Goal: Task Accomplishment & Management: Manage account settings

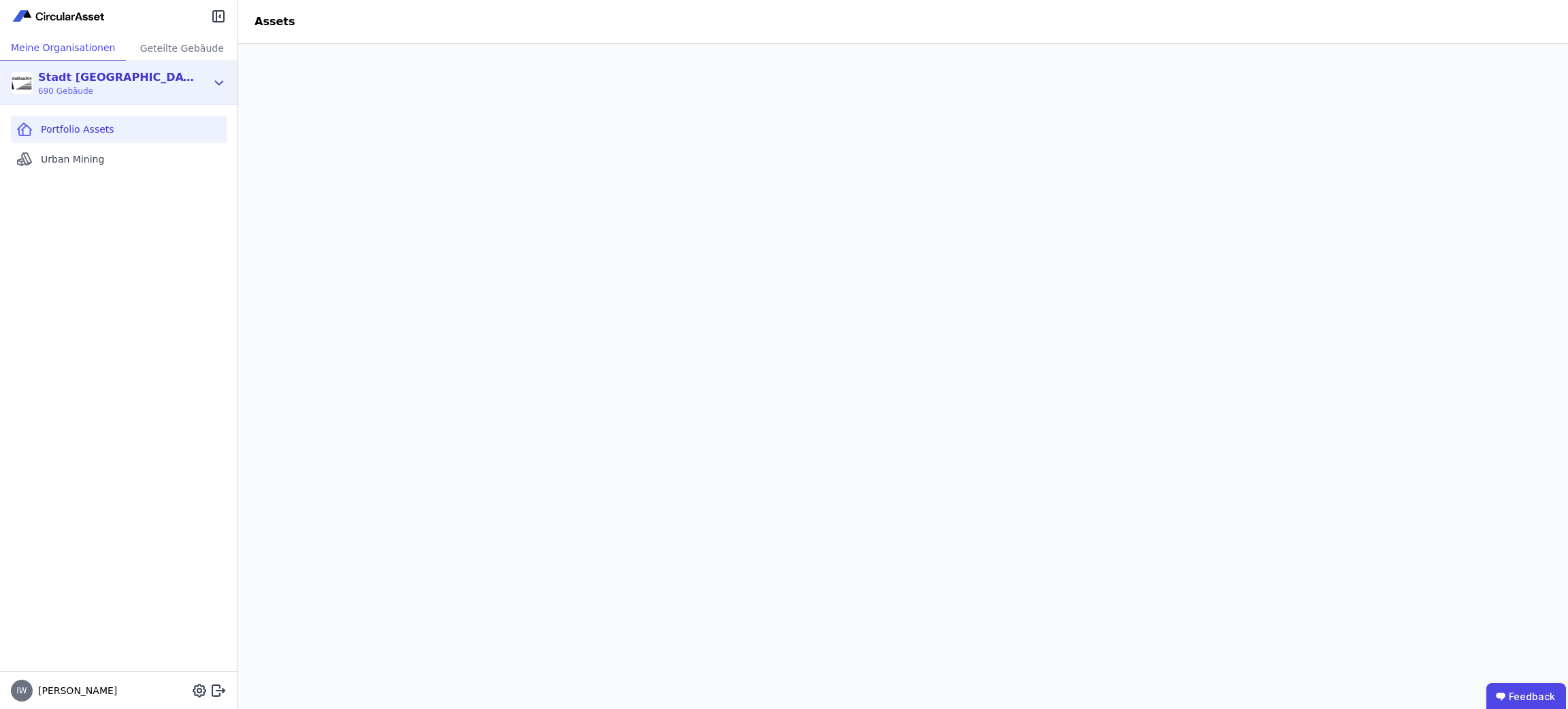
click at [129, 82] on div "Stadt [GEOGRAPHIC_DATA] Gebäudemanagement" at bounding box center [116, 78] width 156 height 17
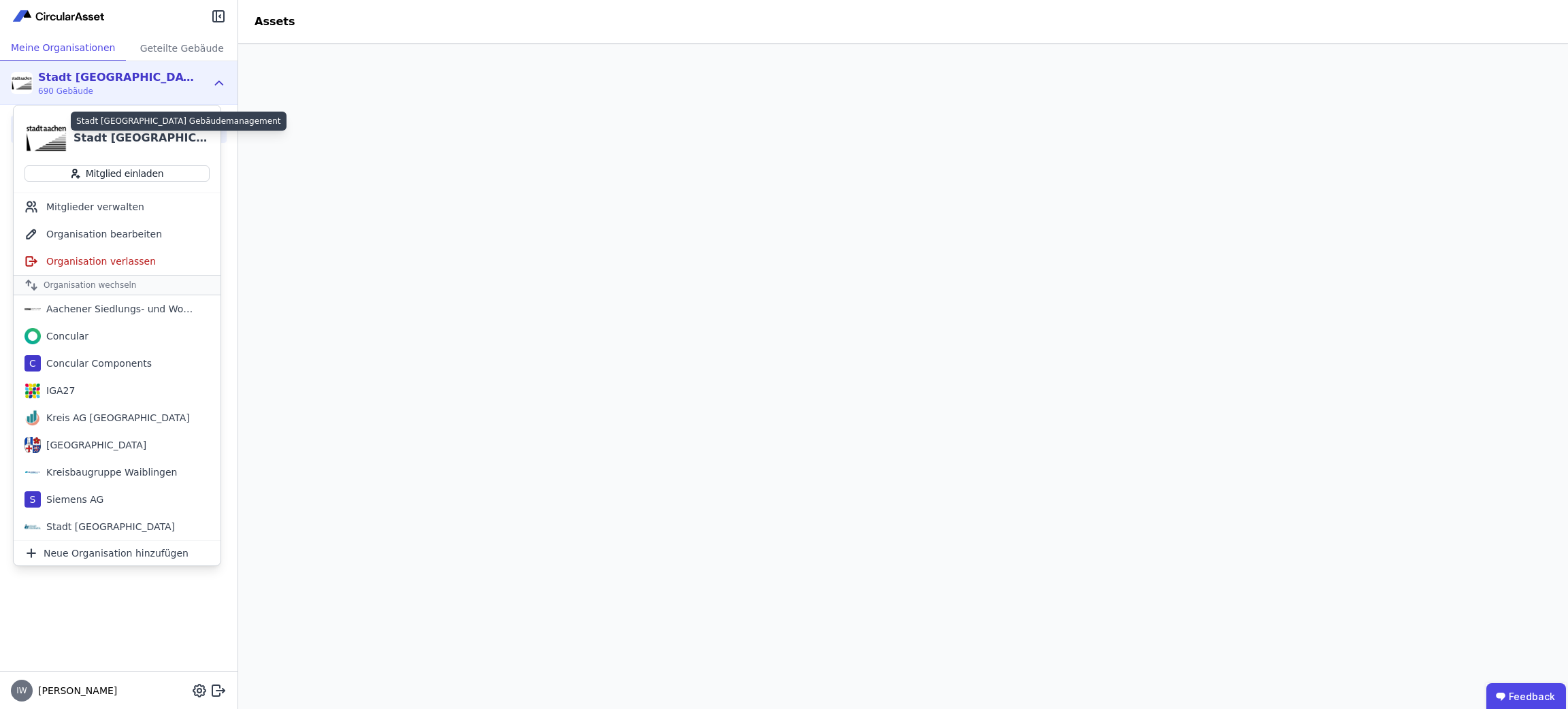
click at [128, 136] on div "Stadt [GEOGRAPHIC_DATA] Gebäudemanagement" at bounding box center [142, 138] width 136 height 17
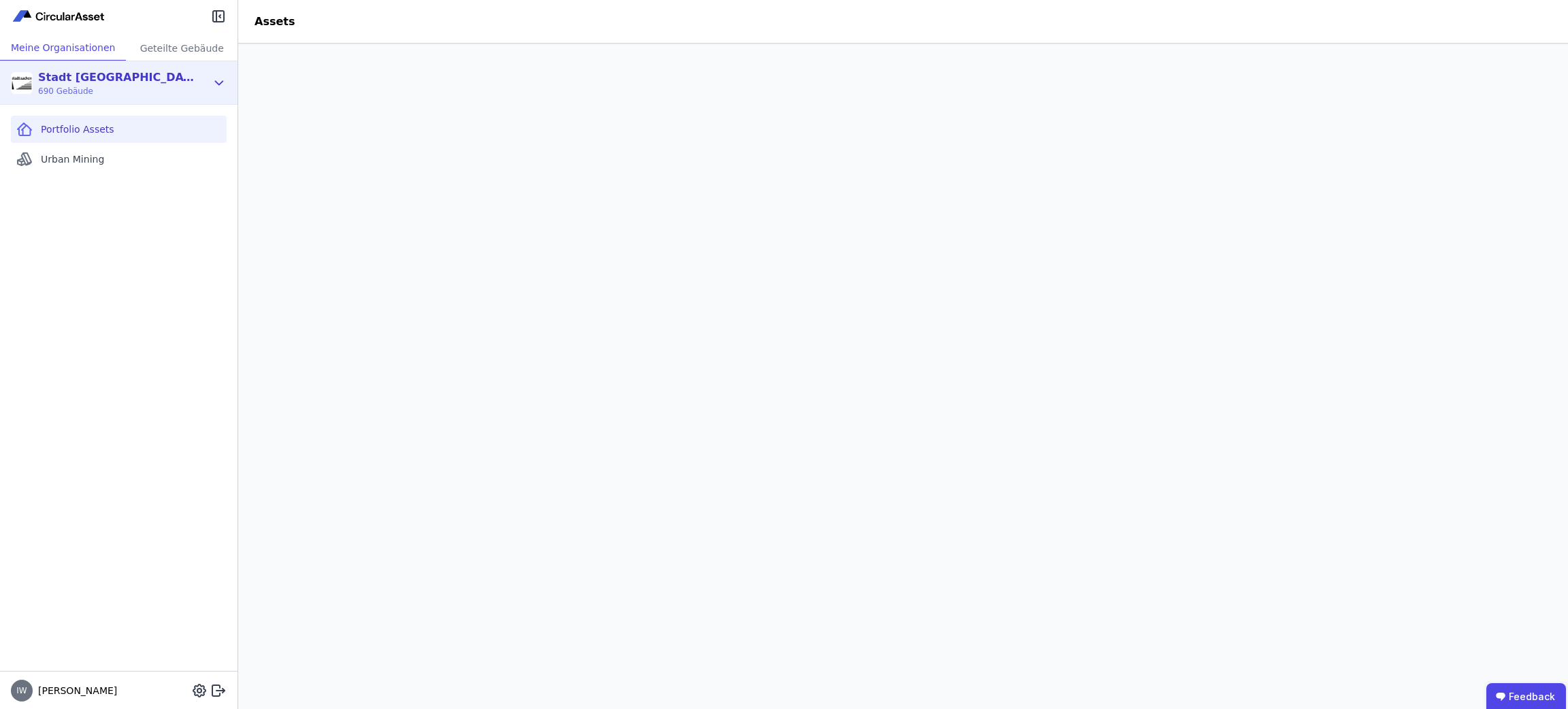
click at [217, 73] on div "Stadt [GEOGRAPHIC_DATA] Gebäudemanagement 690 Gebäude" at bounding box center [118, 83] width 237 height 43
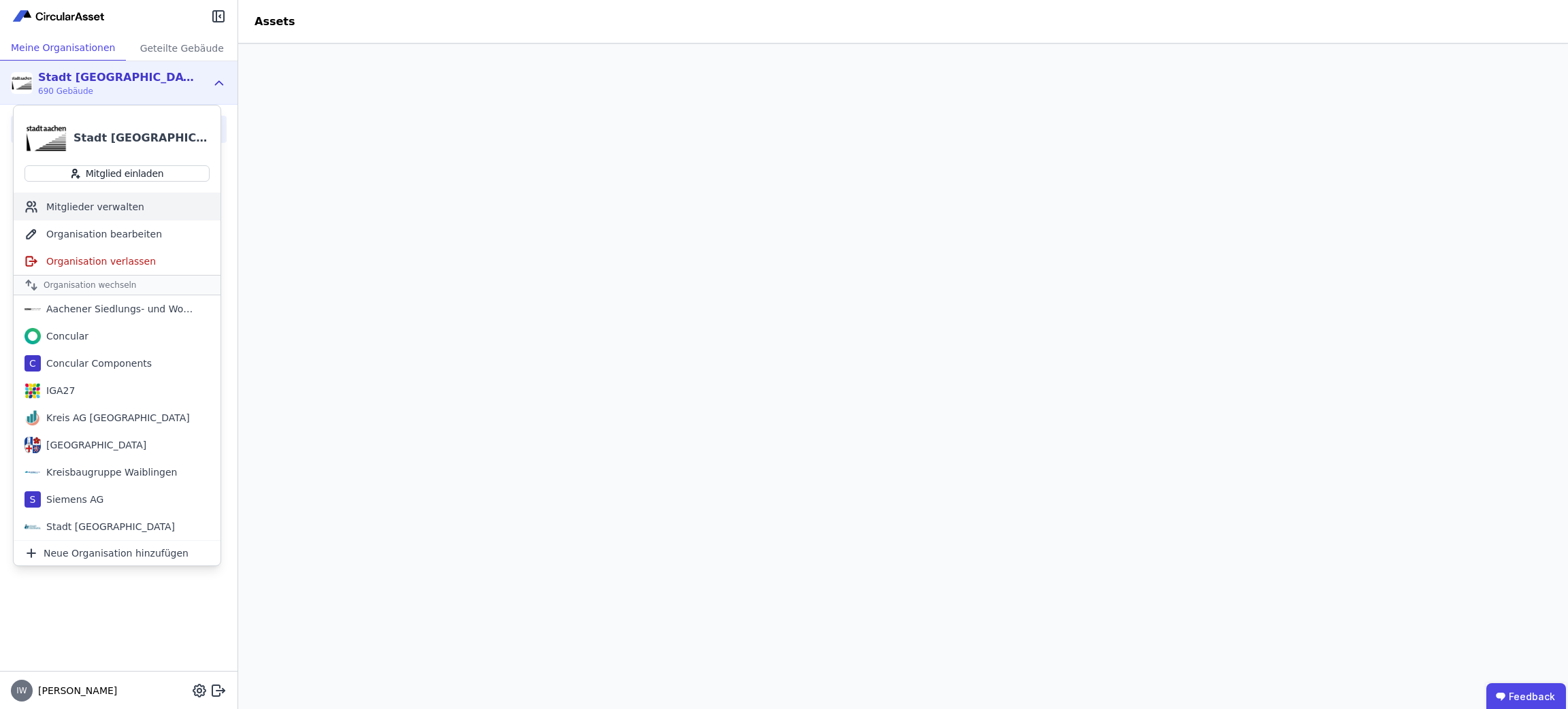
click at [92, 206] on div "Mitglieder verwalten" at bounding box center [117, 207] width 207 height 28
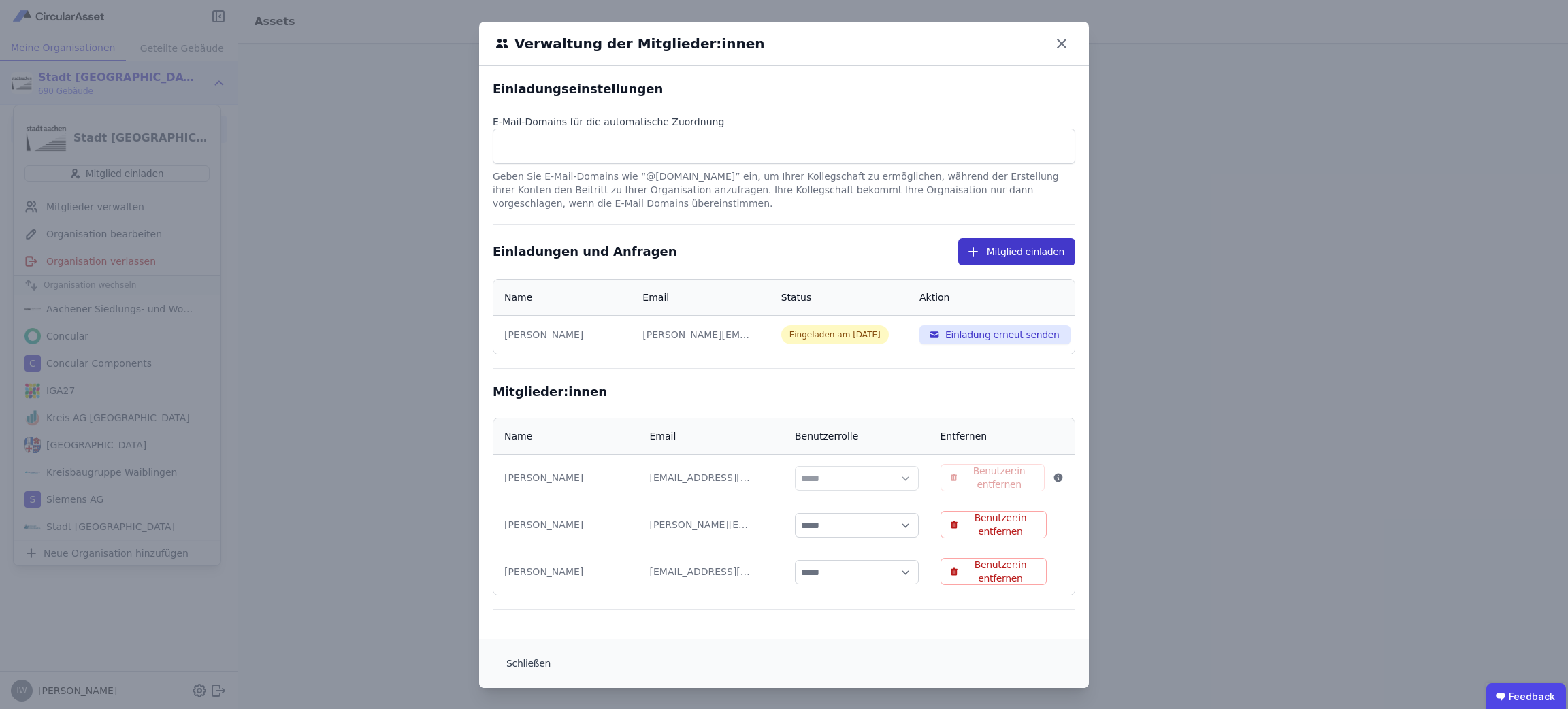
click at [1018, 249] on button "Mitglied einladen" at bounding box center [1017, 252] width 117 height 28
select select "*"
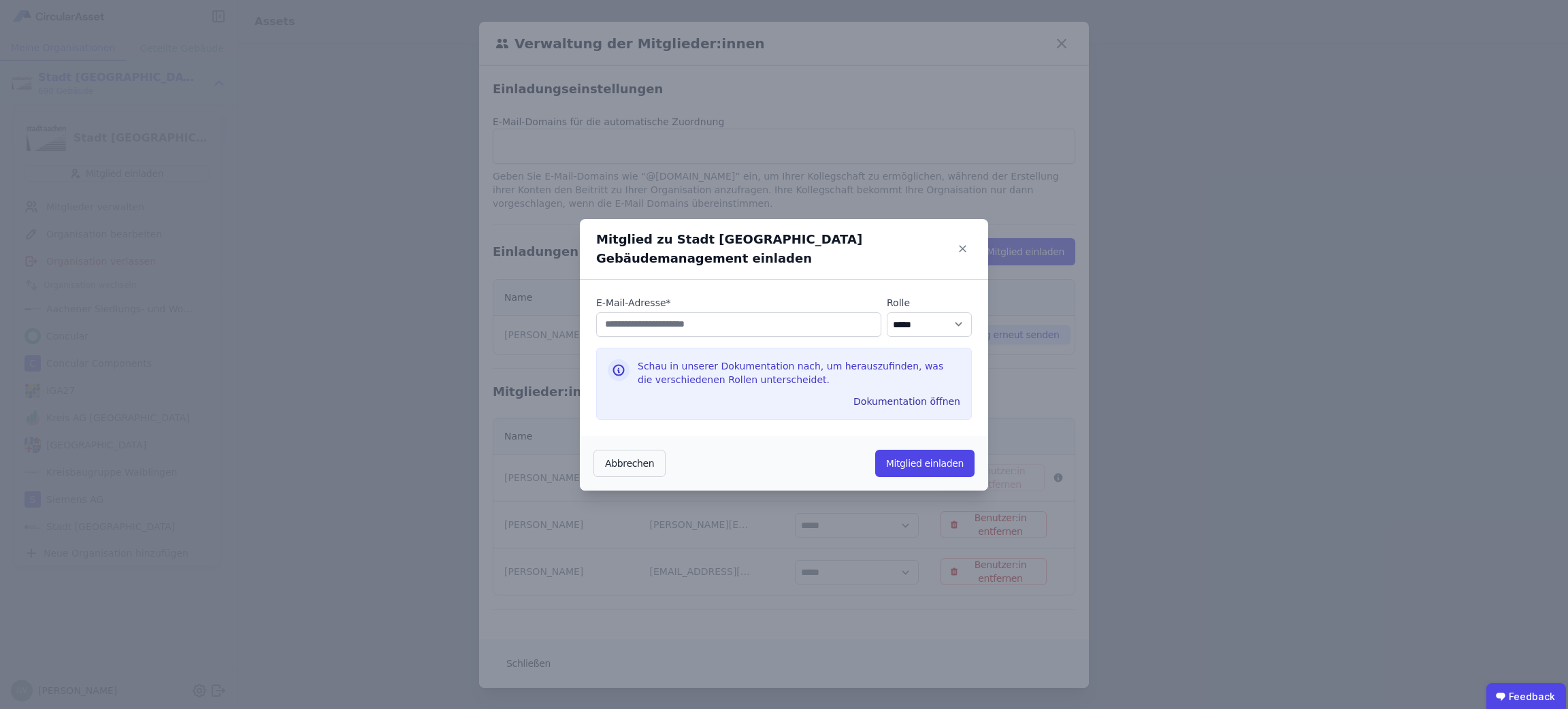
click at [1052, 57] on div "Mitglied zu Stadt [GEOGRAPHIC_DATA] Gebäudemanagement einladen E-Mail-Adresse *…" at bounding box center [784, 354] width 1568 height 709
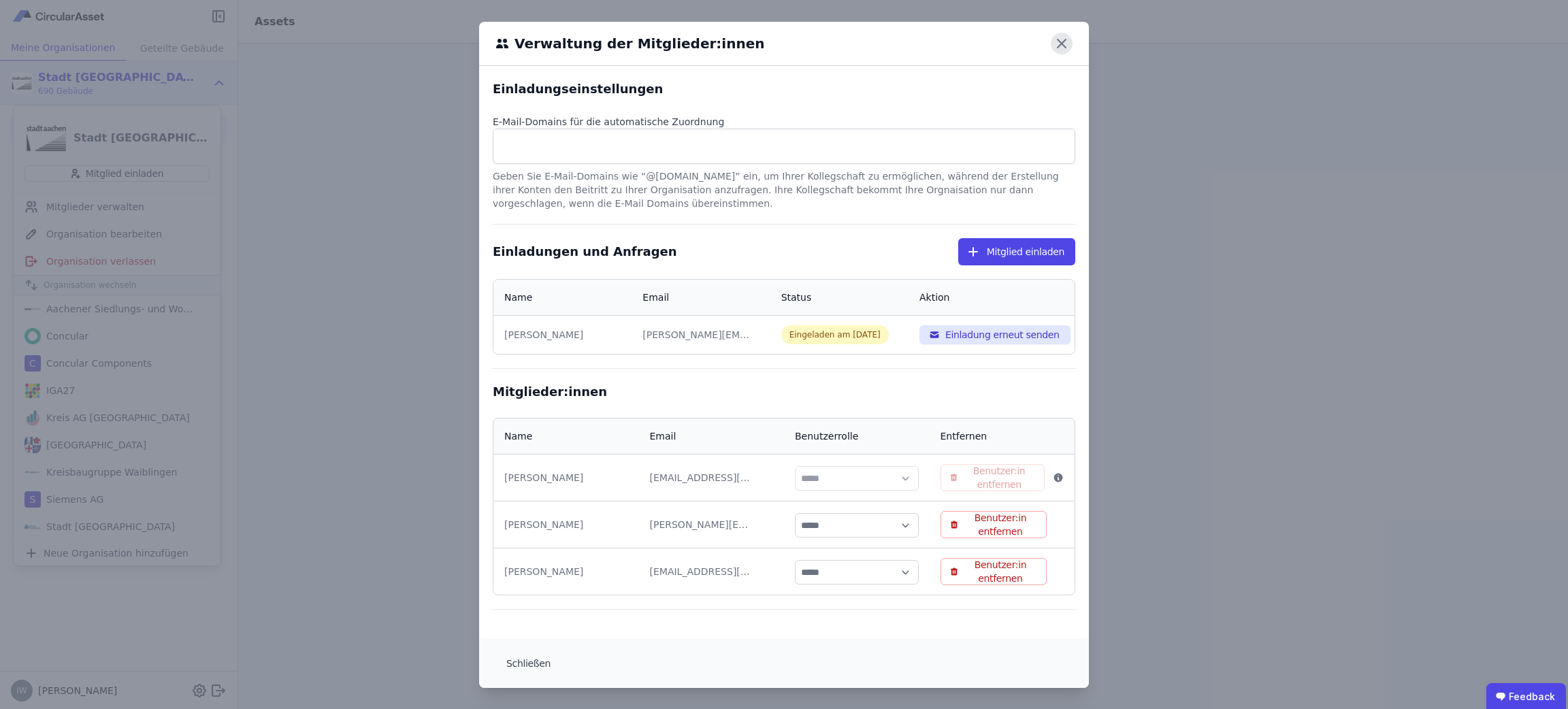
click at [1055, 36] on icon at bounding box center [1062, 43] width 22 height 22
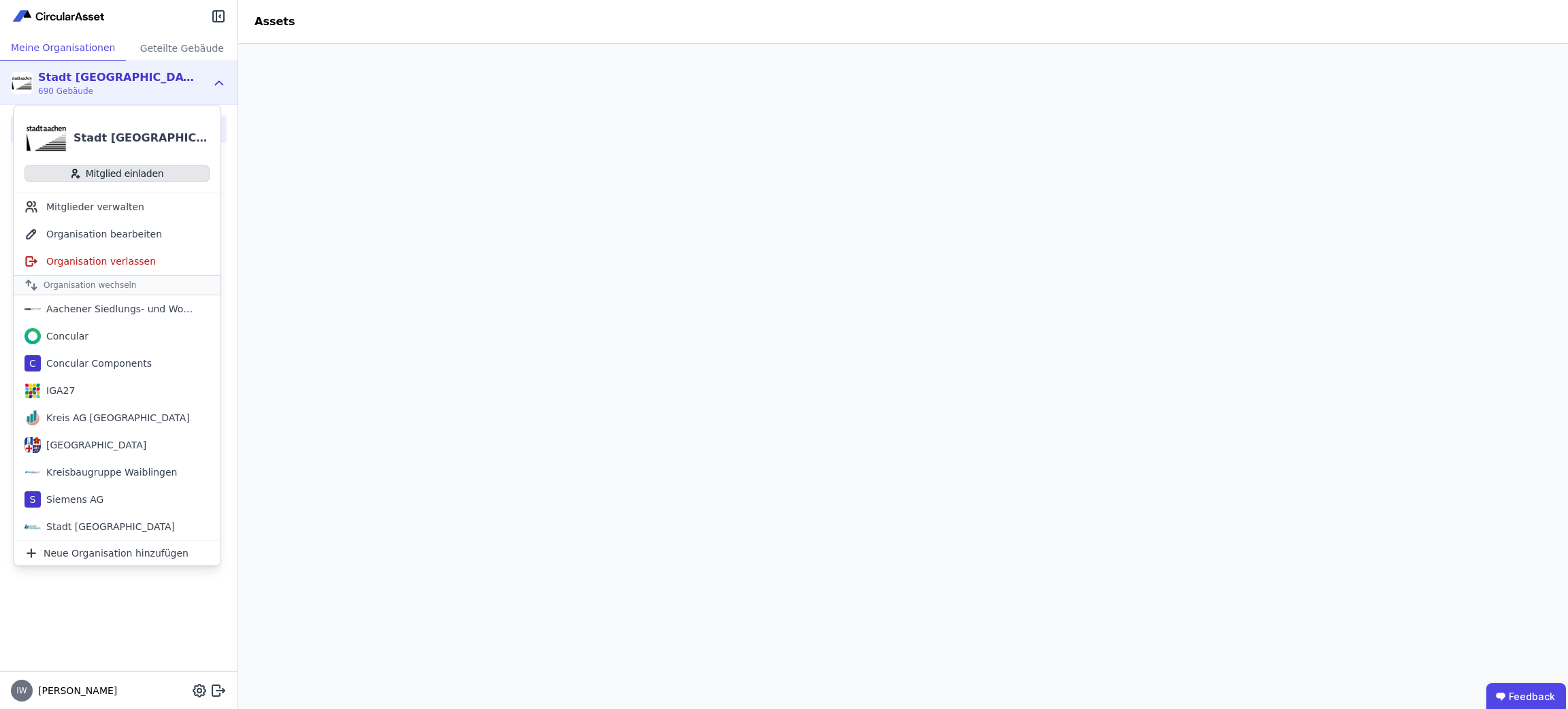
click at [151, 173] on button "Mitglied einladen" at bounding box center [117, 173] width 185 height 17
select select "*"
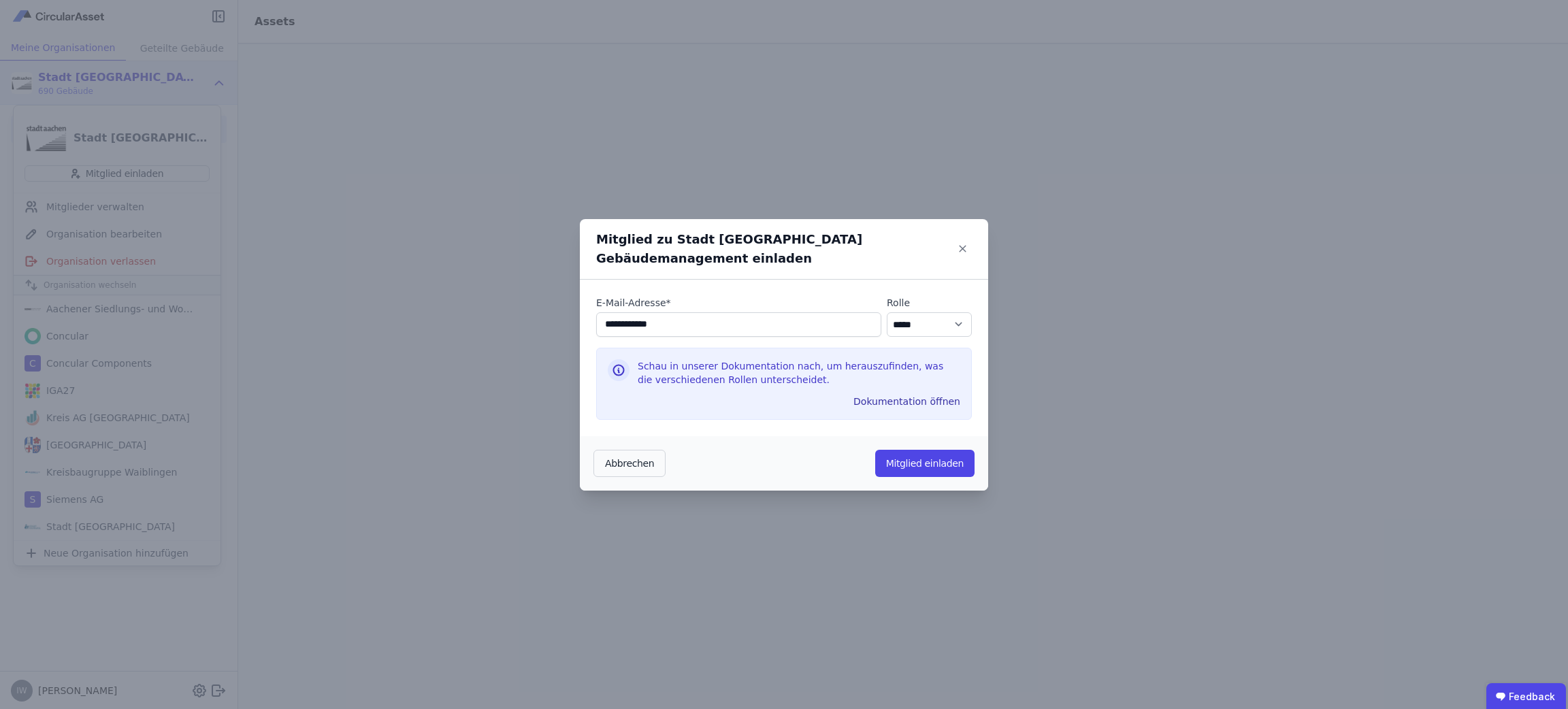
type input "**********"
click at [970, 249] on icon at bounding box center [963, 249] width 18 height 18
